Goal: Task Accomplishment & Management: Manage account settings

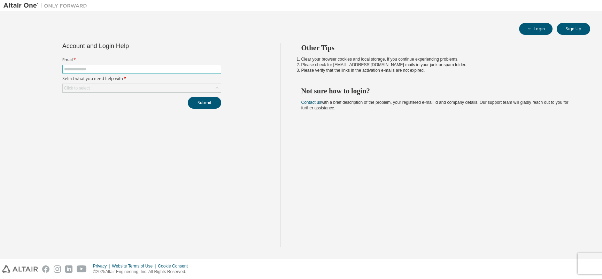
click at [86, 70] on input "text" at bounding box center [141, 70] width 155 height 6
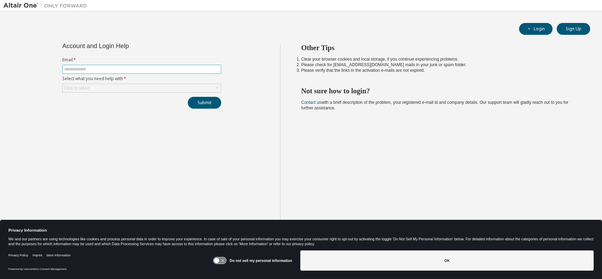
click at [86, 70] on input "text" at bounding box center [141, 70] width 155 height 6
type input "**********"
click at [198, 104] on button "Submit" at bounding box center [204, 103] width 33 height 12
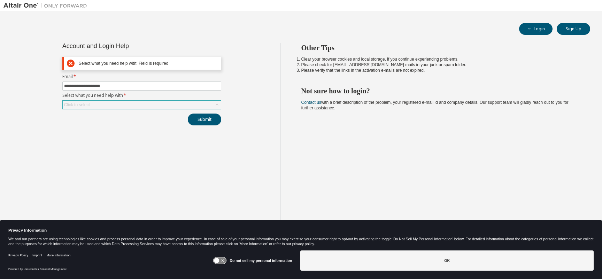
click at [113, 106] on div "Click to select" at bounding box center [142, 105] width 158 height 8
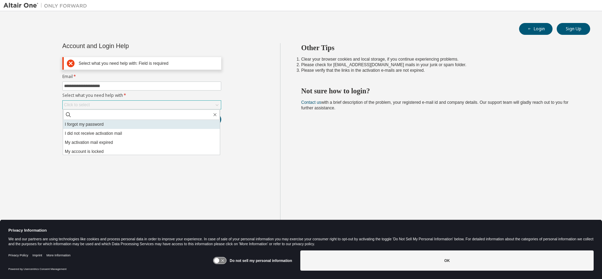
click at [106, 126] on li "I forgot my password" at bounding box center [141, 124] width 157 height 9
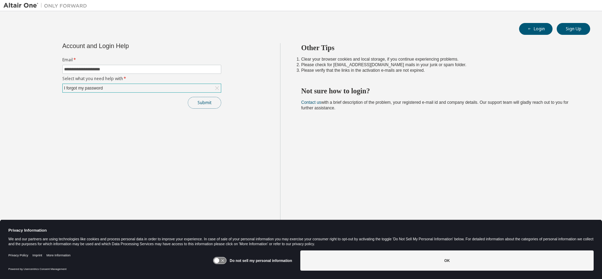
click at [209, 105] on button "Submit" at bounding box center [204, 103] width 33 height 12
click at [533, 28] on button "Login" at bounding box center [535, 29] width 33 height 12
